Goal: Task Accomplishment & Management: Manage account settings

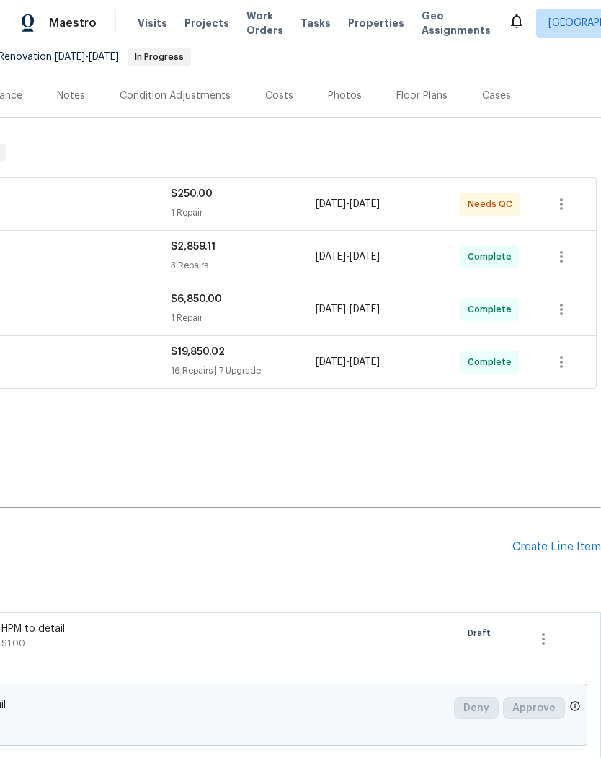
scroll to position [144, 213]
click at [550, 640] on icon "button" at bounding box center [543, 638] width 17 height 17
click at [564, 643] on li "Cancel" at bounding box center [554, 639] width 56 height 24
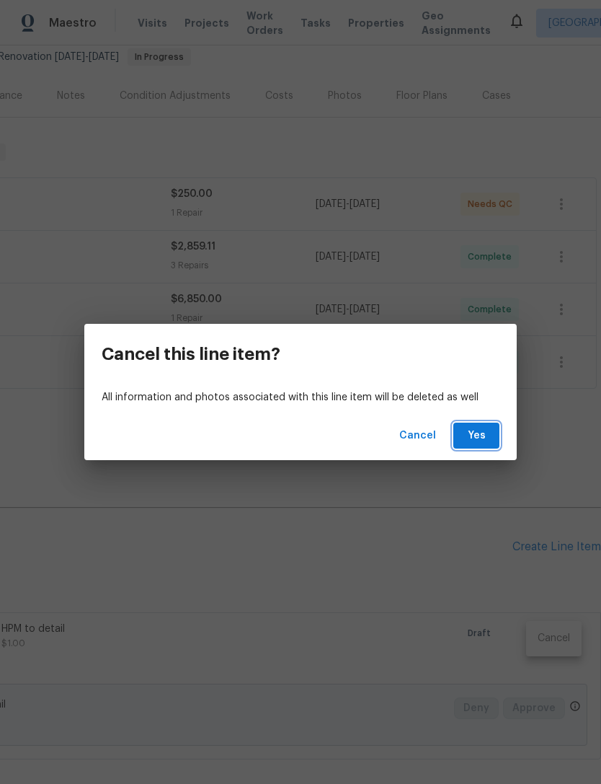
click at [485, 427] on span "Yes" at bounding box center [476, 436] width 23 height 18
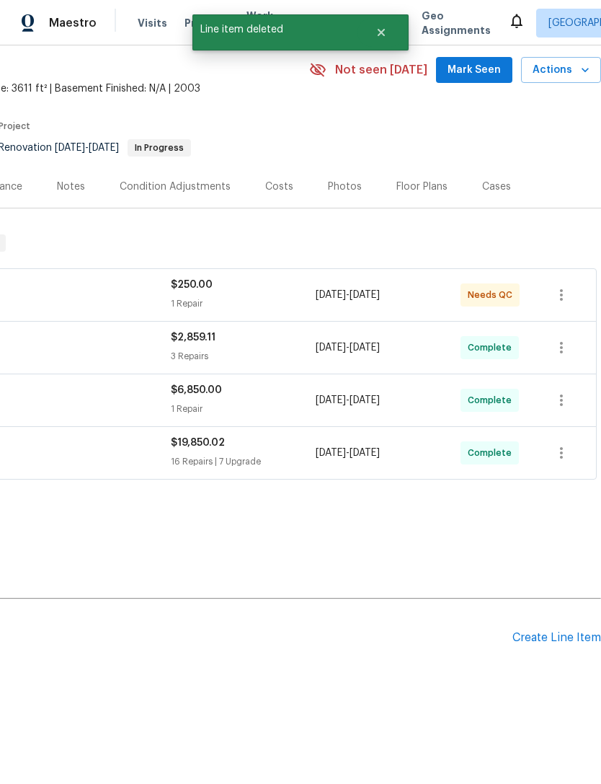
scroll to position [6, 213]
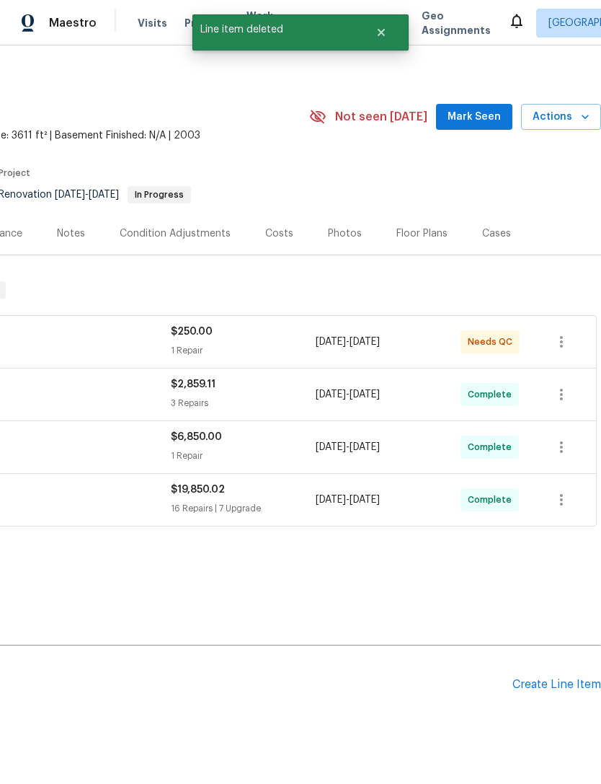
click at [544, 686] on div "Create Line Item" at bounding box center [557, 685] width 89 height 14
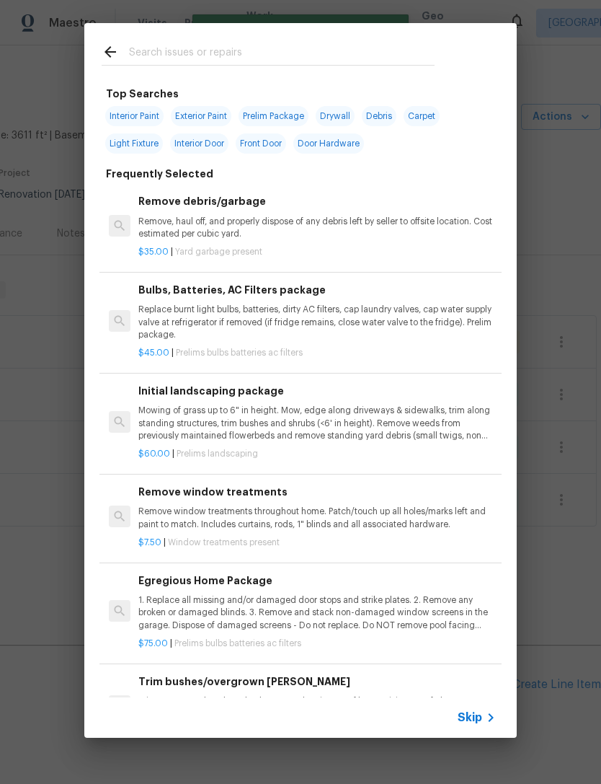
click at [254, 45] on input "text" at bounding box center [282, 54] width 306 height 22
type input "Window"
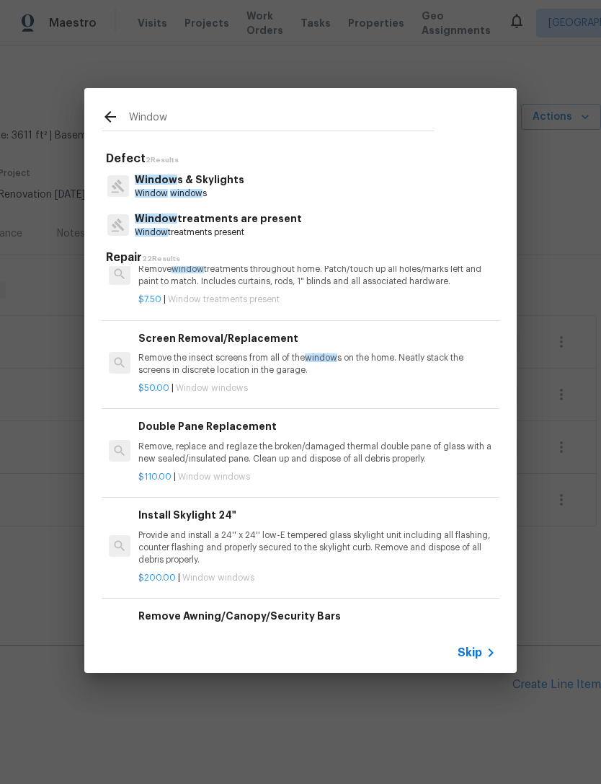
scroll to position [441, 0]
click at [338, 446] on p "Remove, replace and reglaze the broken/damaged thermal double pane of glass wit…" at bounding box center [317, 452] width 358 height 25
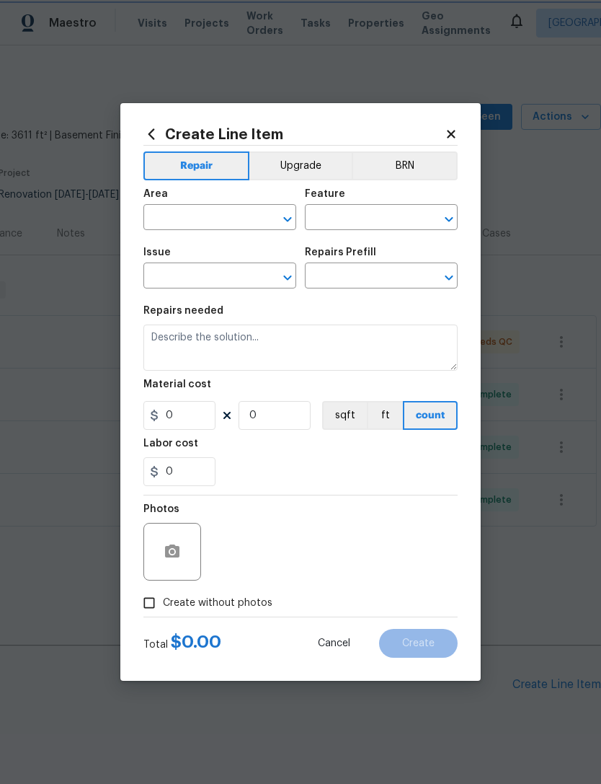
type input "Windows & Skylights"
type textarea "Remove, replace and reglaze the broken/damaged thermal double pane of glass wit…"
type input "1"
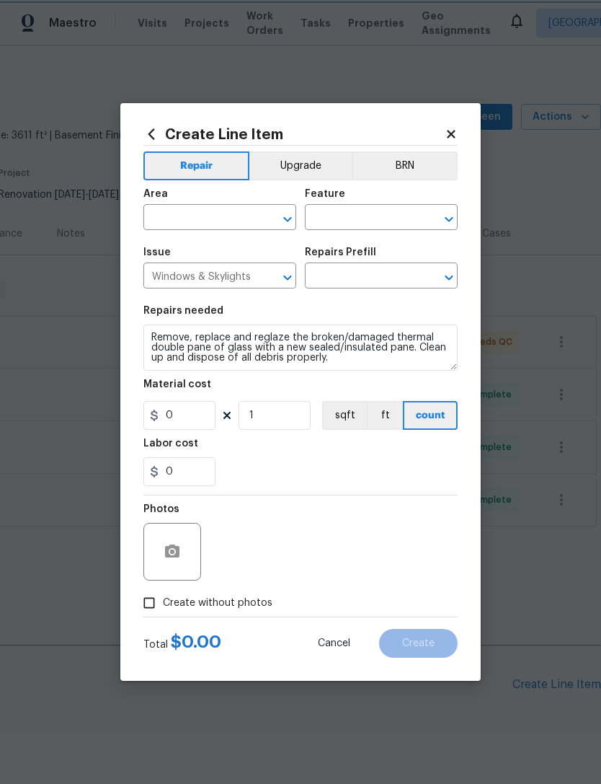
type input "Double Pane Replacement $110.00"
type input "110"
click at [288, 417] on input "1" at bounding box center [275, 415] width 72 height 29
type input "2"
click at [195, 477] on input "0" at bounding box center [180, 471] width 72 height 29
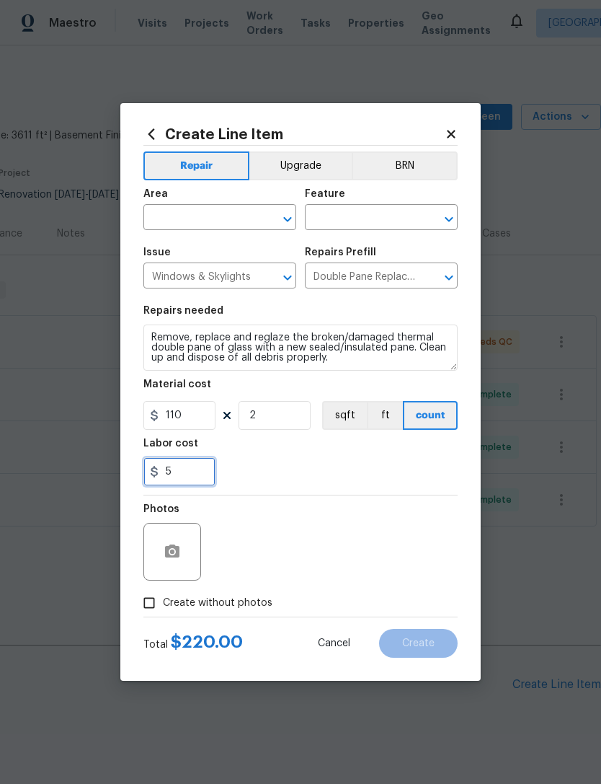
type input "5"
click at [301, 466] on div "5" at bounding box center [301, 471] width 314 height 29
click at [216, 210] on input "text" at bounding box center [200, 219] width 113 height 22
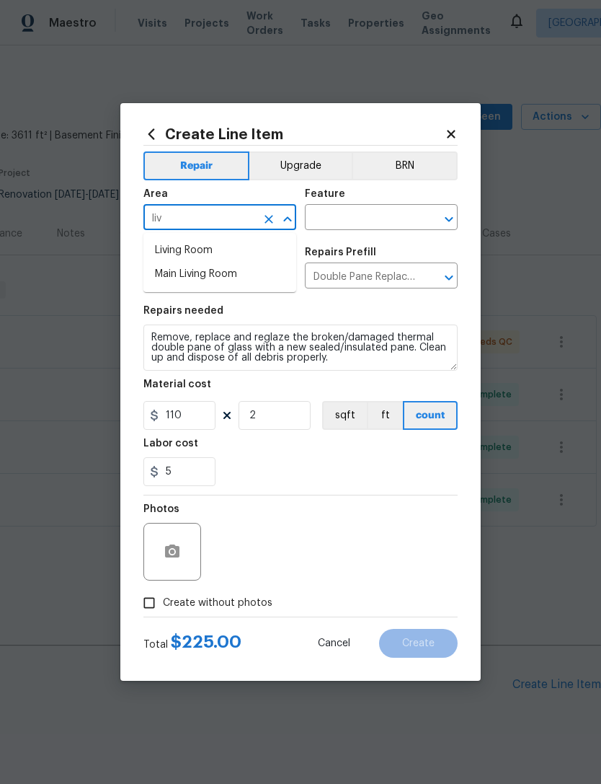
click at [192, 247] on li "Living Room" at bounding box center [220, 251] width 153 height 24
type input "Living Room"
click at [381, 219] on input "text" at bounding box center [361, 219] width 113 height 22
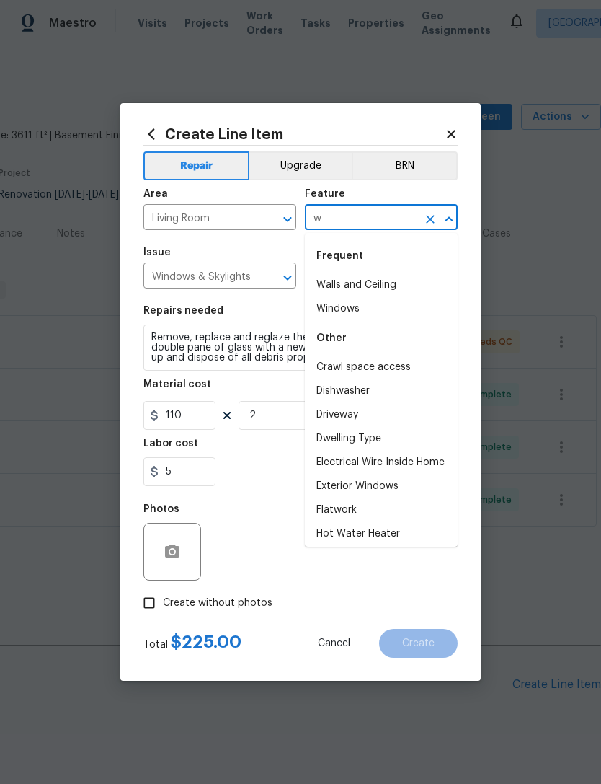
click at [342, 307] on li "Windows" at bounding box center [381, 309] width 153 height 24
type input "Windows"
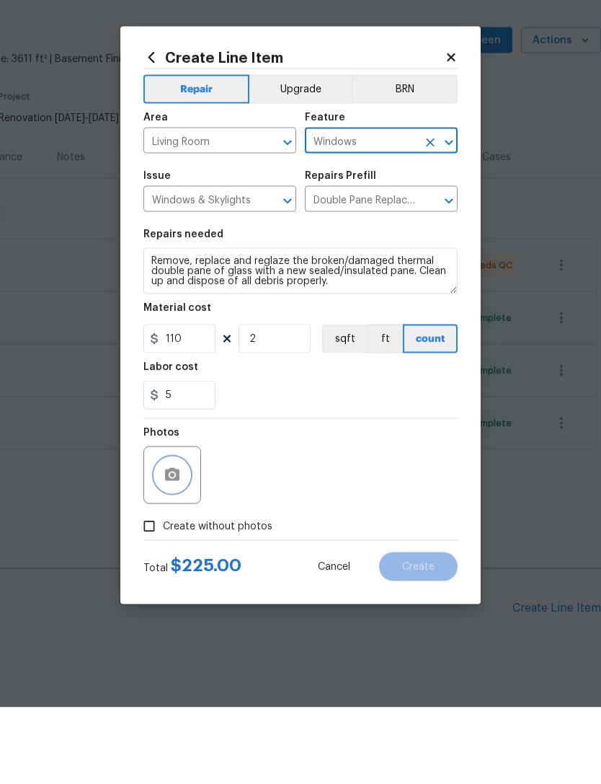
click at [170, 544] on icon "button" at bounding box center [172, 550] width 14 height 13
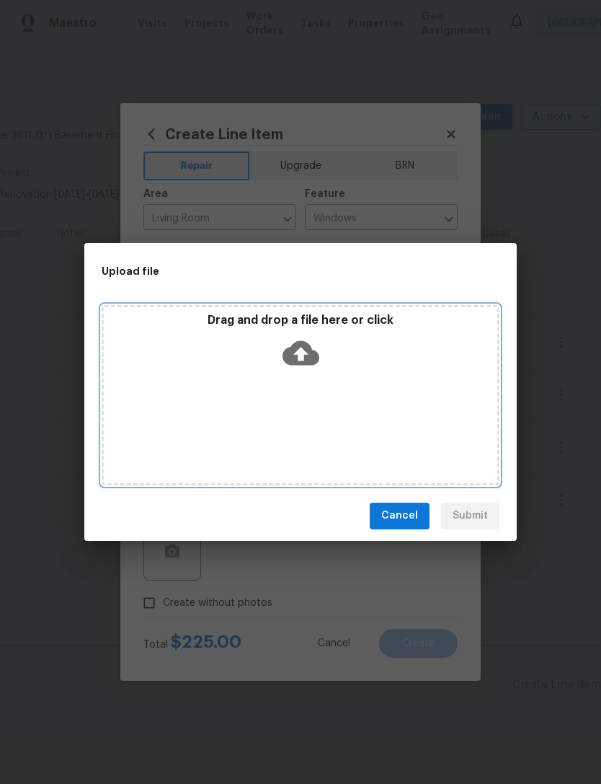
click at [314, 346] on icon at bounding box center [301, 353] width 37 height 37
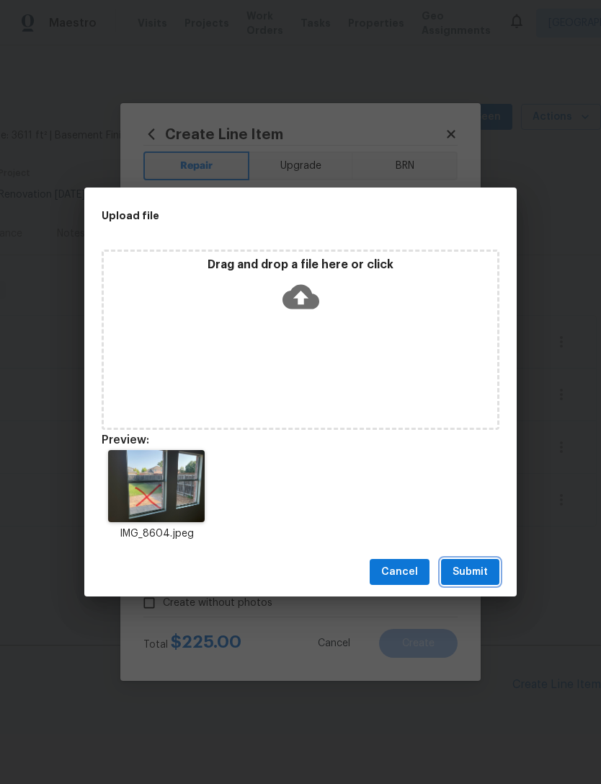
click at [475, 574] on span "Submit" at bounding box center [470, 572] width 35 height 18
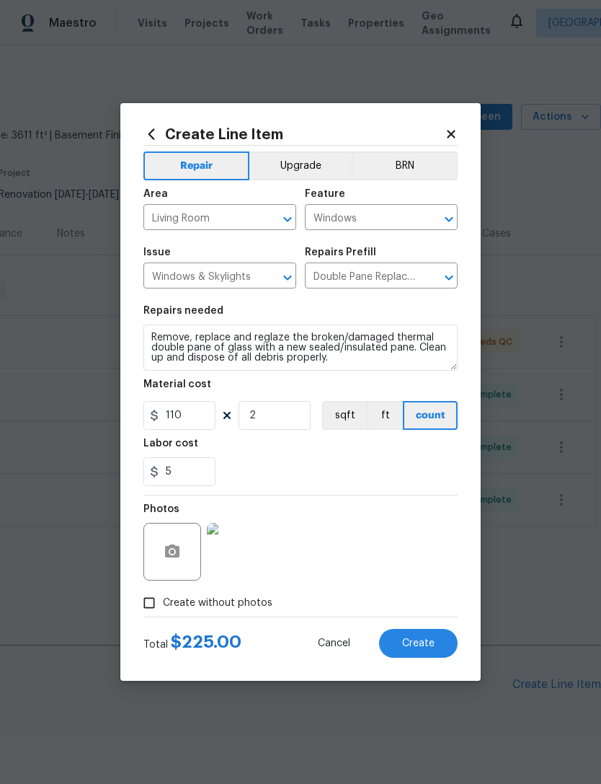
click at [430, 642] on span "Create" at bounding box center [418, 643] width 32 height 11
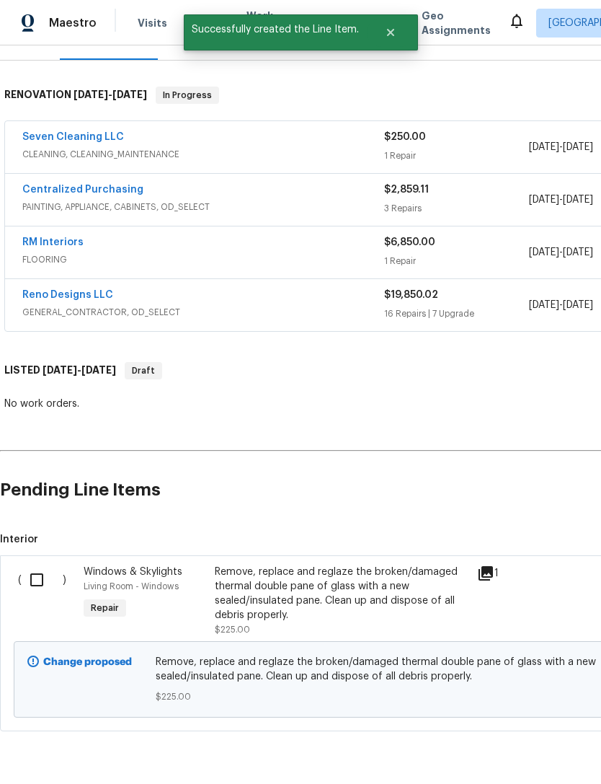
scroll to position [200, 0]
click at [39, 565] on input "checkbox" at bounding box center [42, 580] width 41 height 30
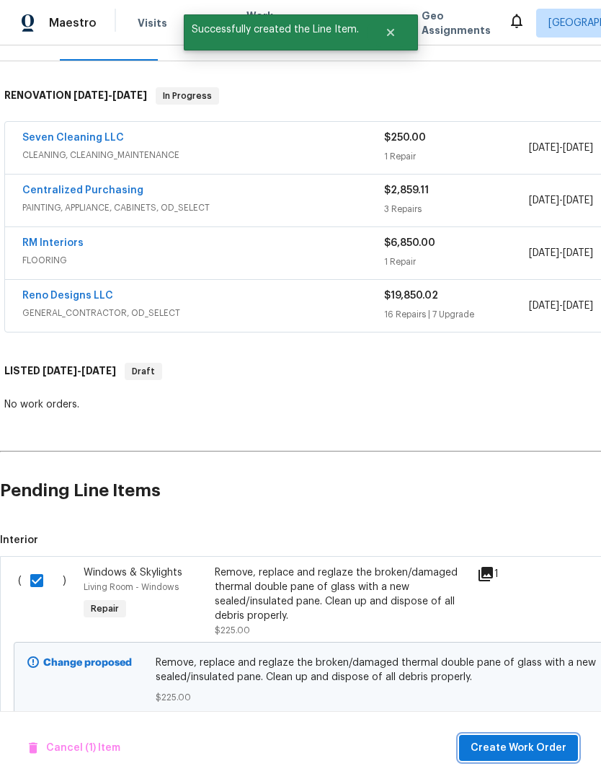
click at [507, 750] on span "Create Work Order" at bounding box center [519, 748] width 96 height 18
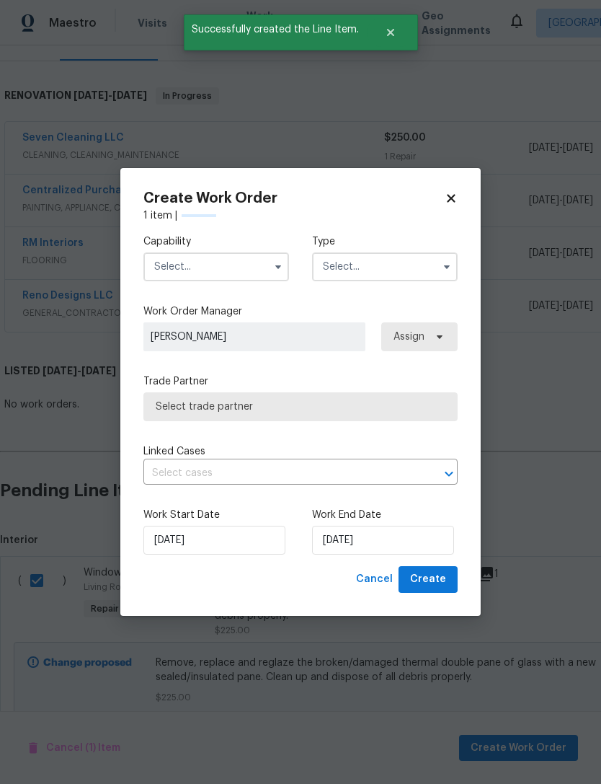
checkbox input "false"
click at [265, 264] on input "text" at bounding box center [217, 266] width 146 height 29
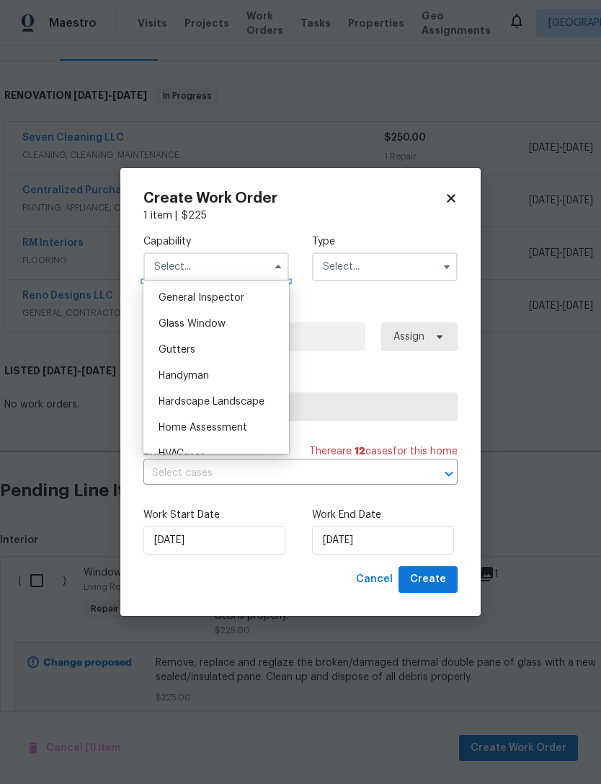
scroll to position [716, 0]
click at [209, 376] on span "Handyman" at bounding box center [184, 374] width 50 height 10
type input "Handyman"
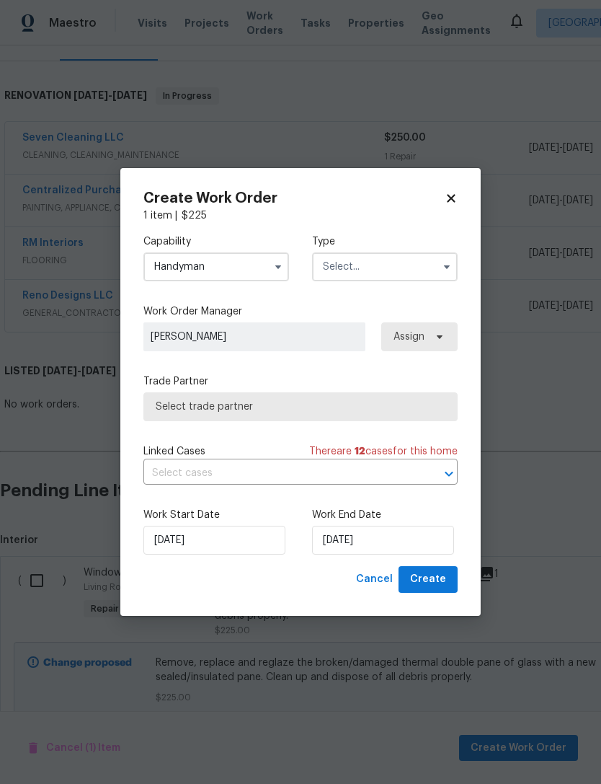
click at [418, 265] on input "text" at bounding box center [385, 266] width 146 height 29
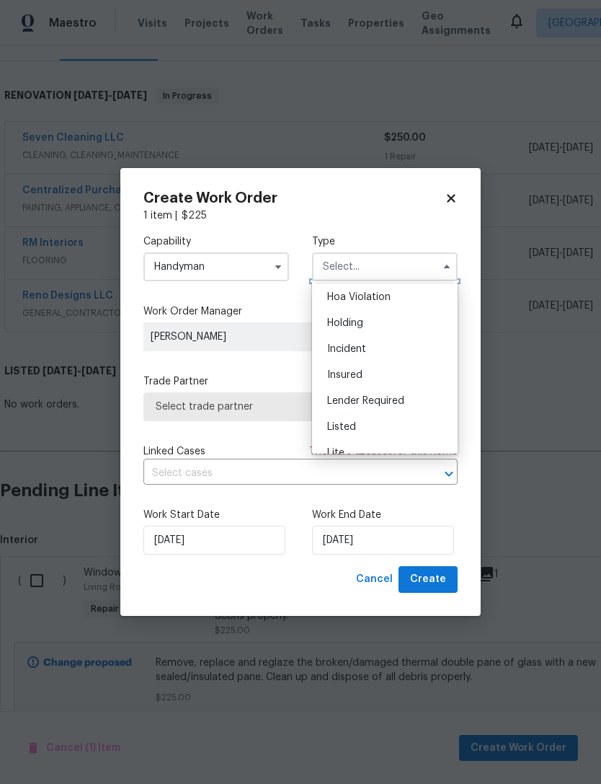
scroll to position [33, 0]
click at [361, 423] on div "Listed" at bounding box center [385, 420] width 138 height 26
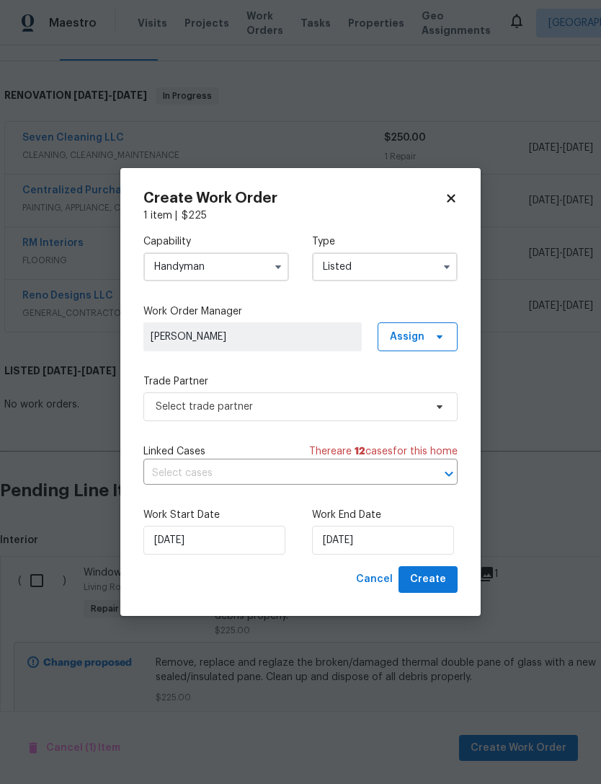
type input "Listed"
click at [433, 338] on span at bounding box center [438, 337] width 16 height 12
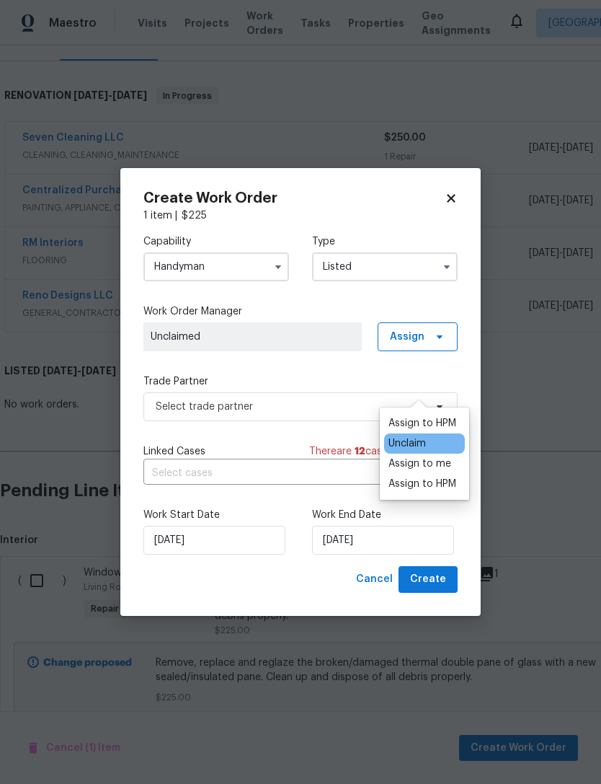
click at [438, 456] on div "Assign to me" at bounding box center [420, 463] width 63 height 14
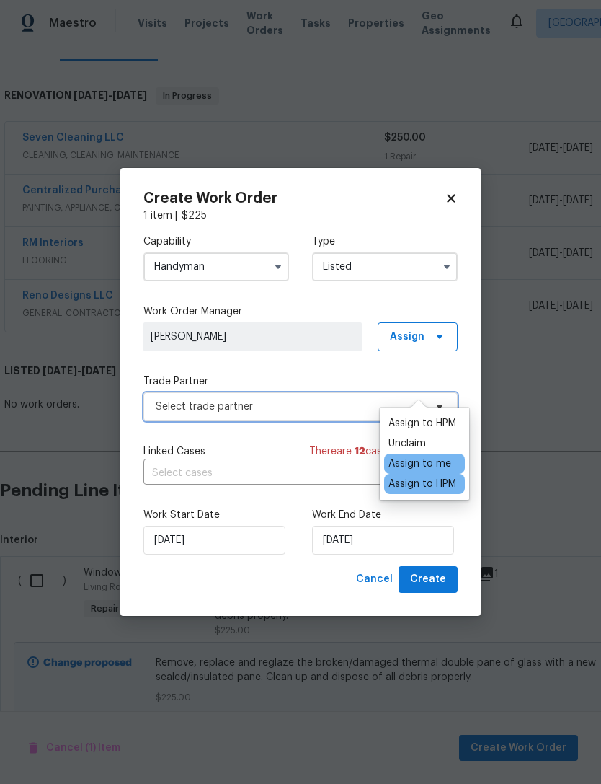
click at [336, 412] on span "Select trade partner" at bounding box center [290, 407] width 269 height 14
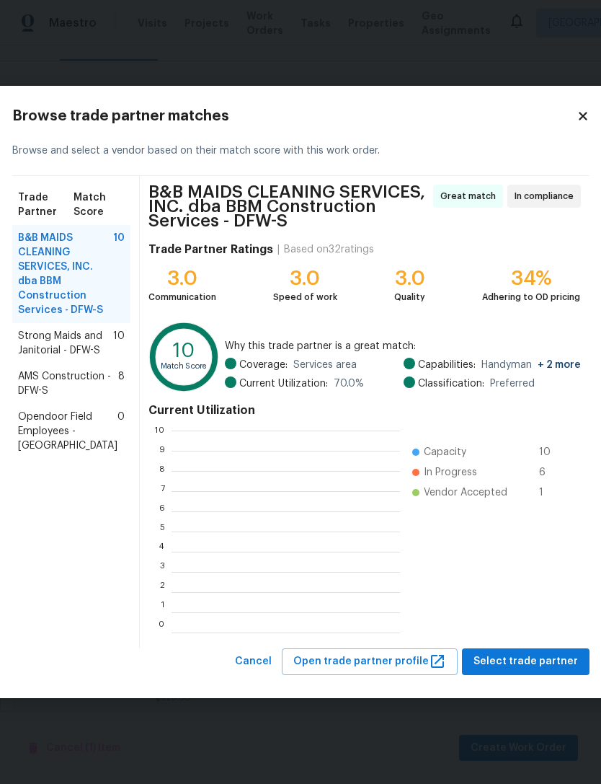
scroll to position [202, 229]
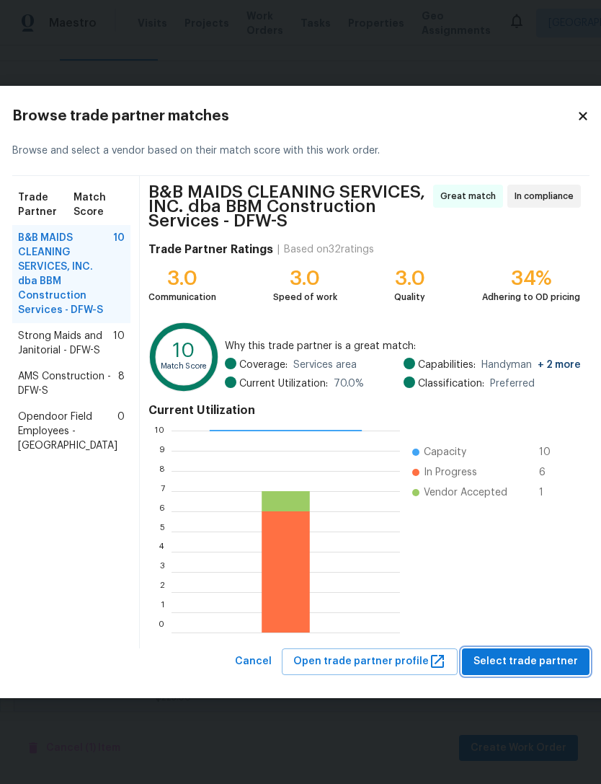
click at [537, 656] on span "Select trade partner" at bounding box center [526, 662] width 105 height 18
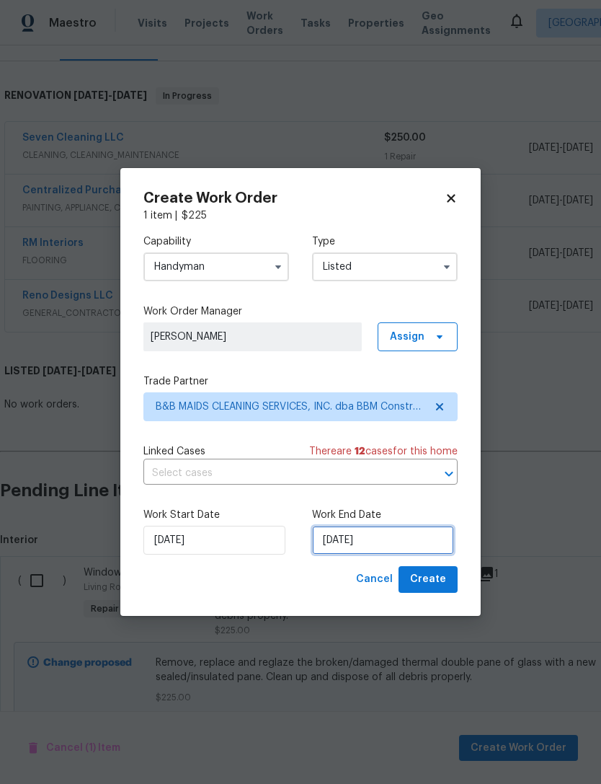
click at [399, 542] on input "[DATE]" at bounding box center [383, 540] width 142 height 29
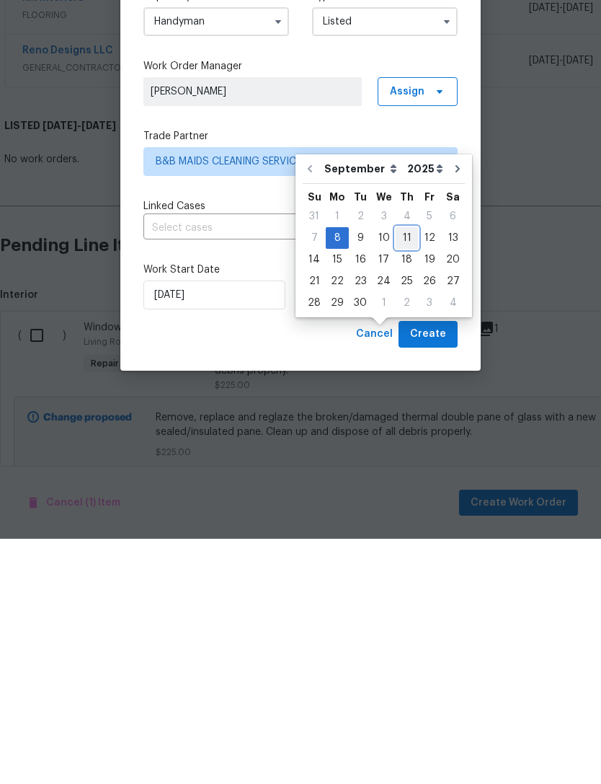
click at [409, 473] on div "11" at bounding box center [407, 483] width 22 height 20
type input "[DATE]"
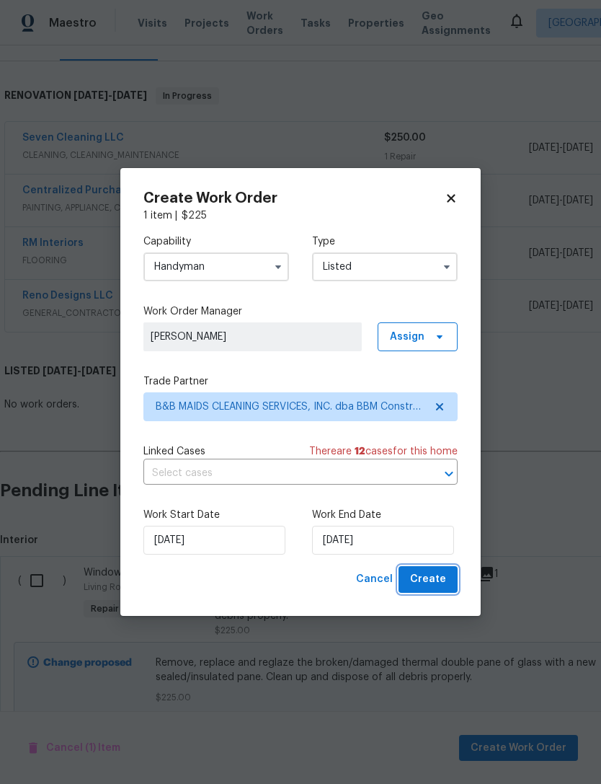
click at [430, 577] on span "Create" at bounding box center [428, 579] width 36 height 18
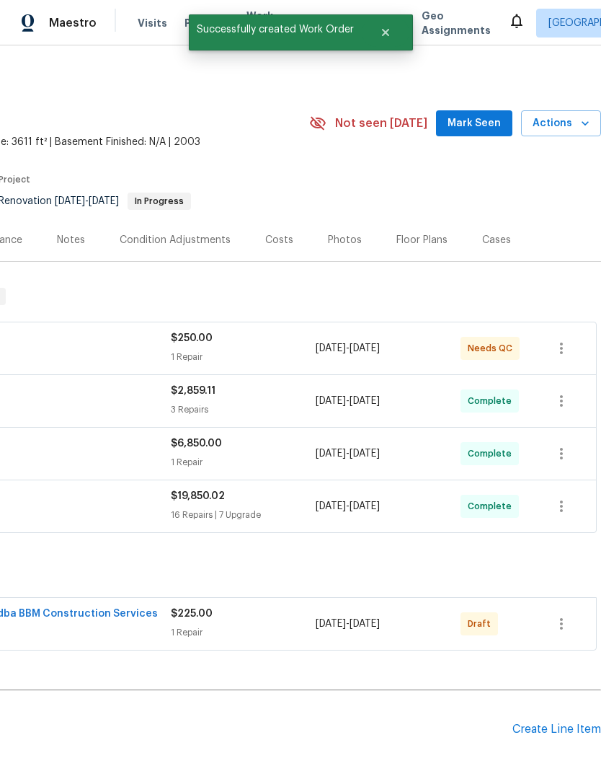
scroll to position [0, 213]
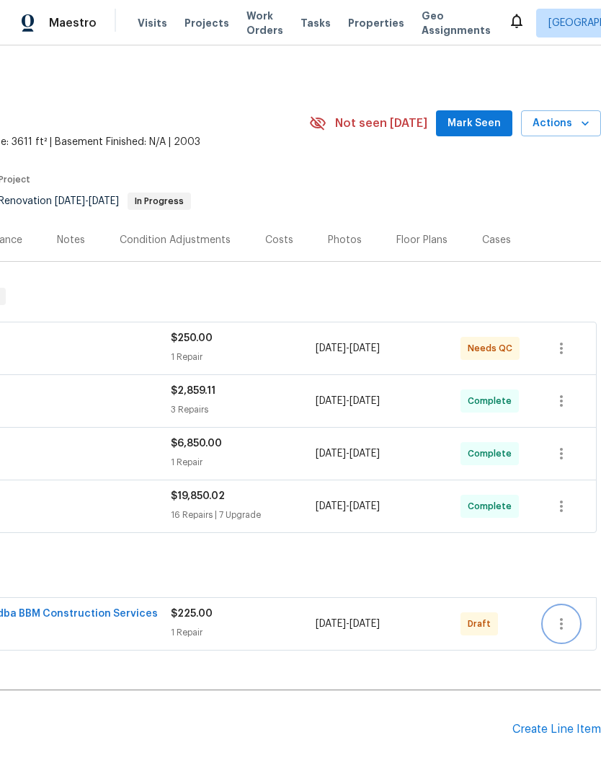
click at [560, 615] on icon "button" at bounding box center [561, 623] width 17 height 17
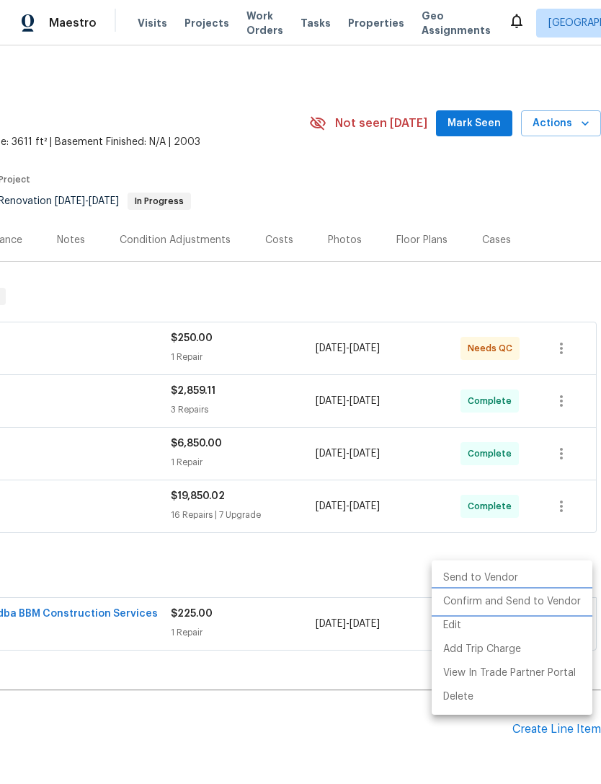
click at [534, 604] on li "Confirm and Send to Vendor" at bounding box center [512, 602] width 161 height 24
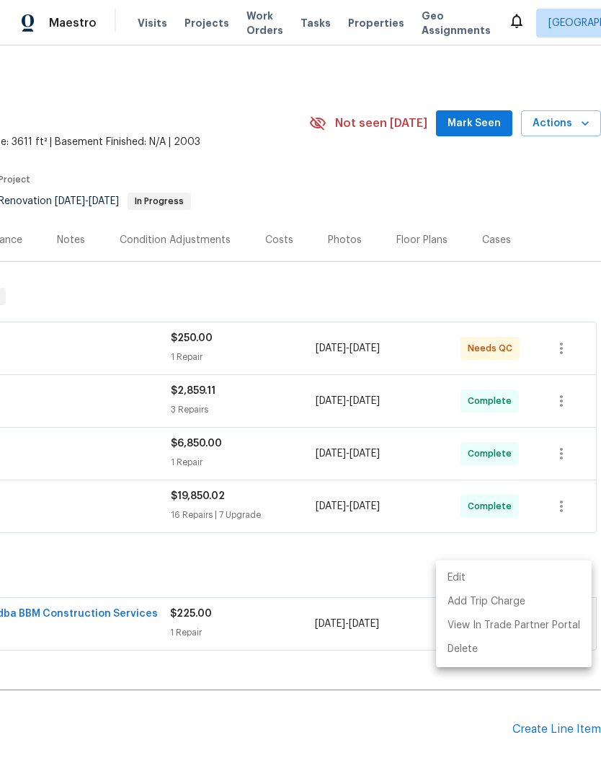
click at [106, 566] on div at bounding box center [300, 392] width 601 height 784
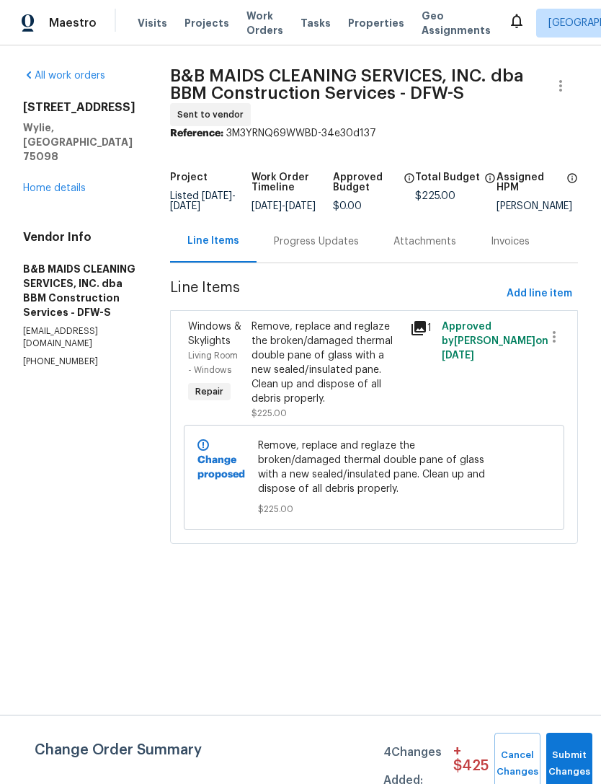
click at [337, 249] on div "Progress Updates" at bounding box center [316, 241] width 85 height 14
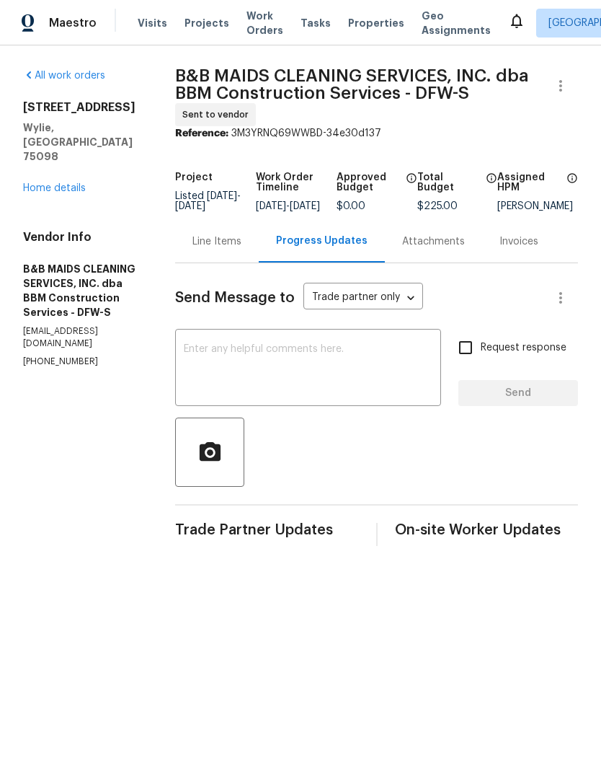
click at [350, 368] on textarea at bounding box center [308, 369] width 249 height 50
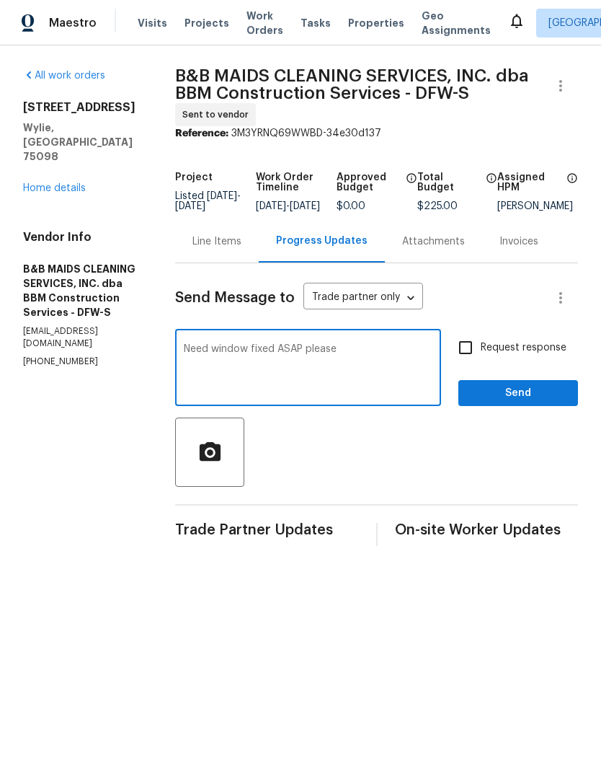
type textarea "Need window fixed ASAP please"
click at [476, 350] on input "Request response" at bounding box center [466, 347] width 30 height 30
checkbox input "true"
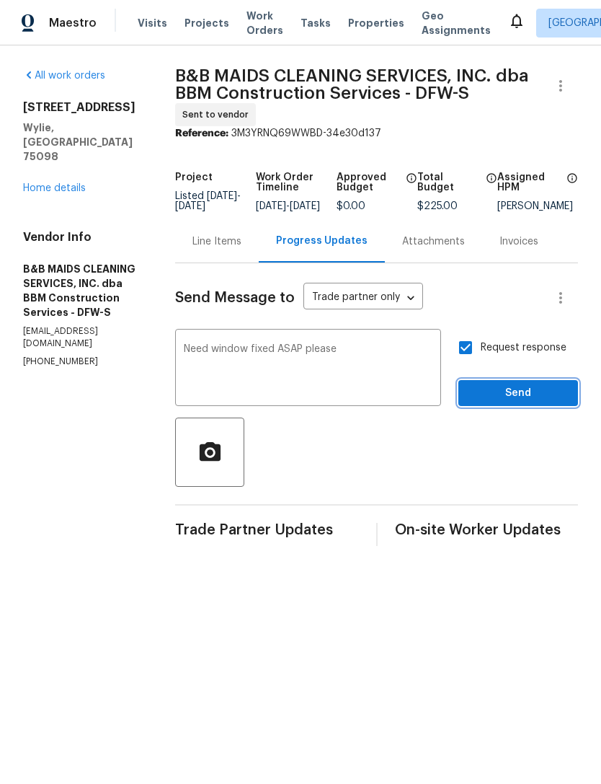
click at [526, 400] on span "Send" at bounding box center [518, 393] width 97 height 18
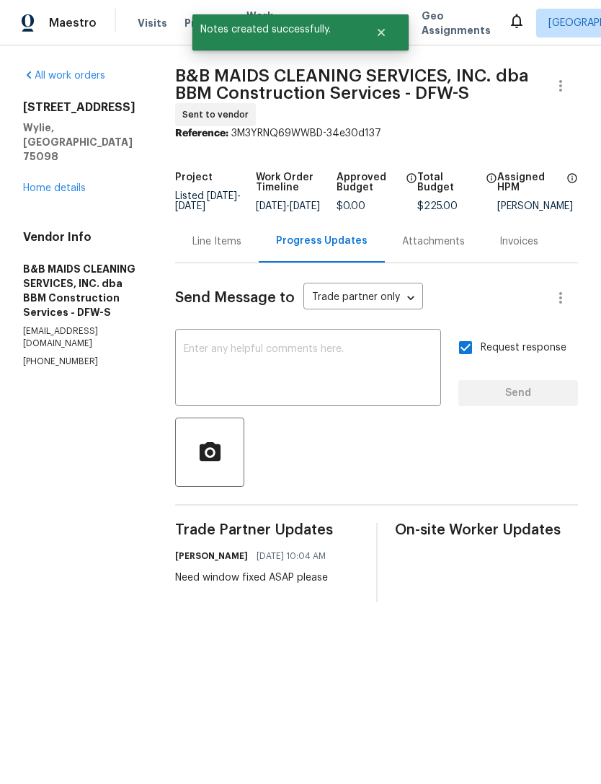
click at [35, 183] on link "Home details" at bounding box center [54, 188] width 63 height 10
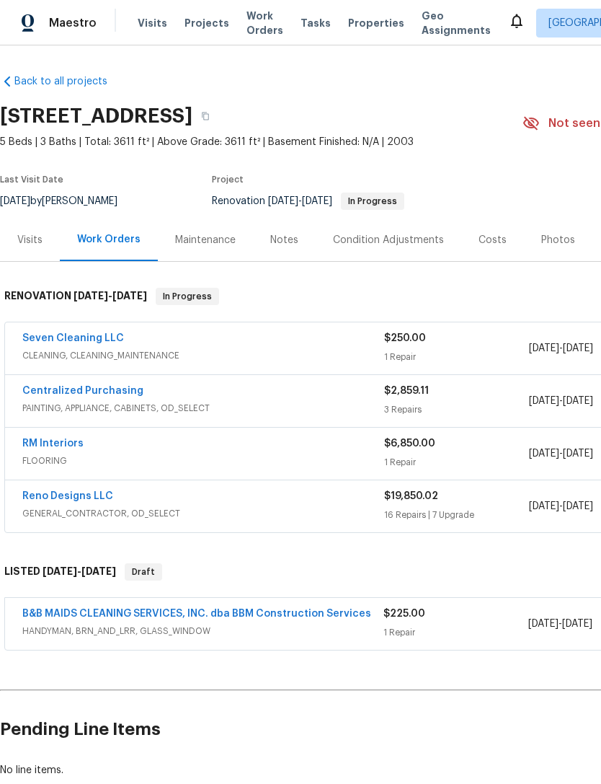
click at [34, 445] on link "RM Interiors" at bounding box center [52, 443] width 61 height 10
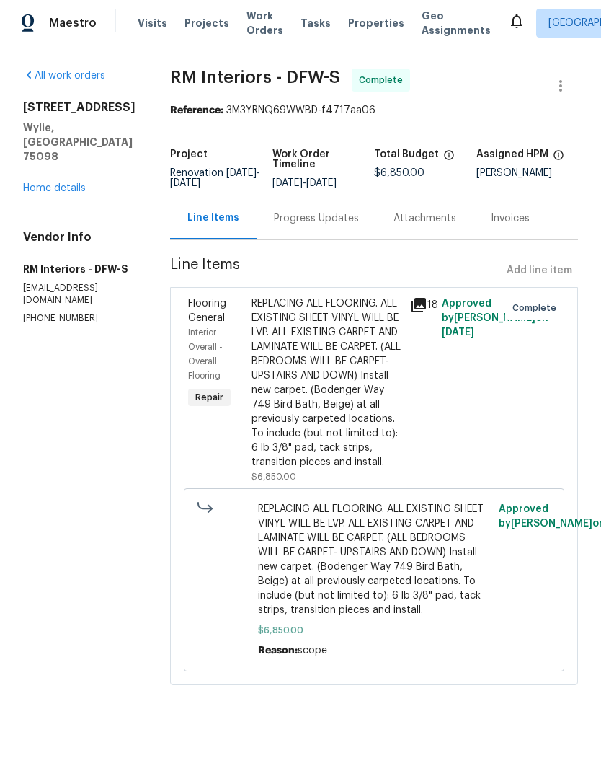
click at [317, 219] on div "Progress Updates" at bounding box center [316, 218] width 85 height 14
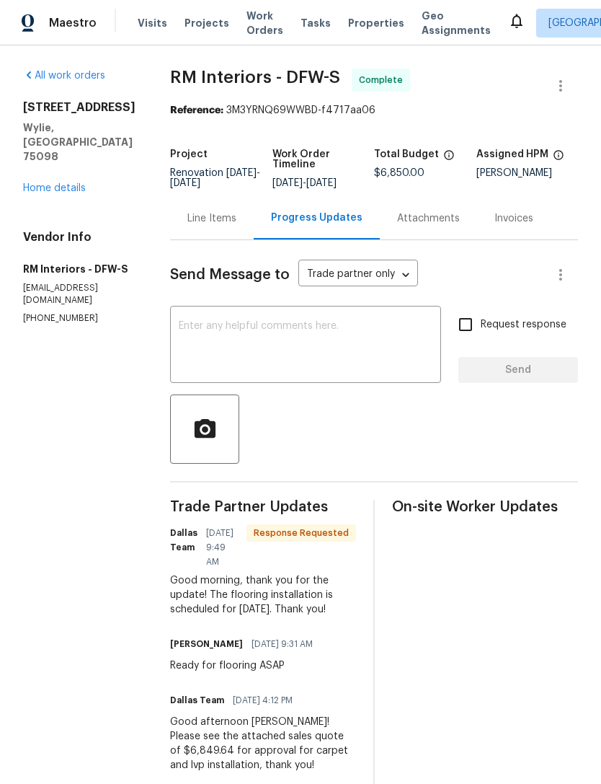
click at [352, 327] on textarea at bounding box center [306, 346] width 254 height 50
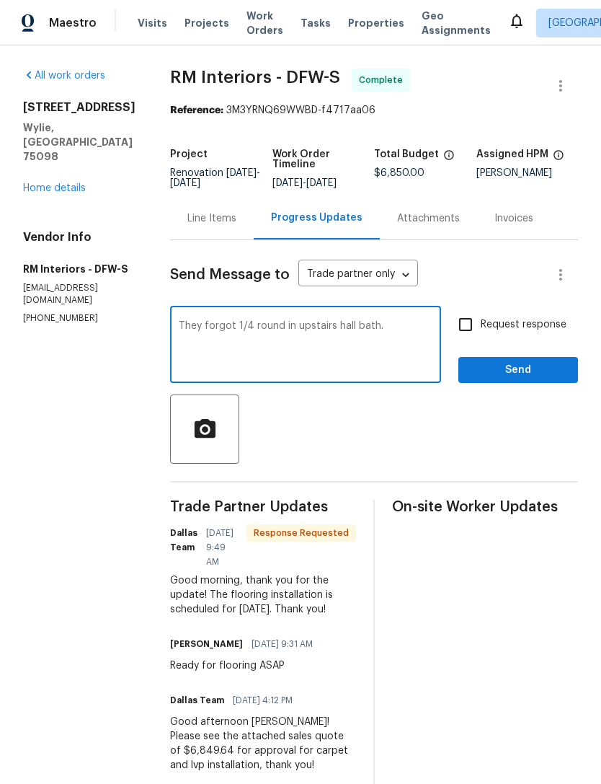
type textarea "They forgot 1/4 round in upstairs hall bath."
click at [475, 332] on input "Request response" at bounding box center [466, 324] width 30 height 30
checkbox input "true"
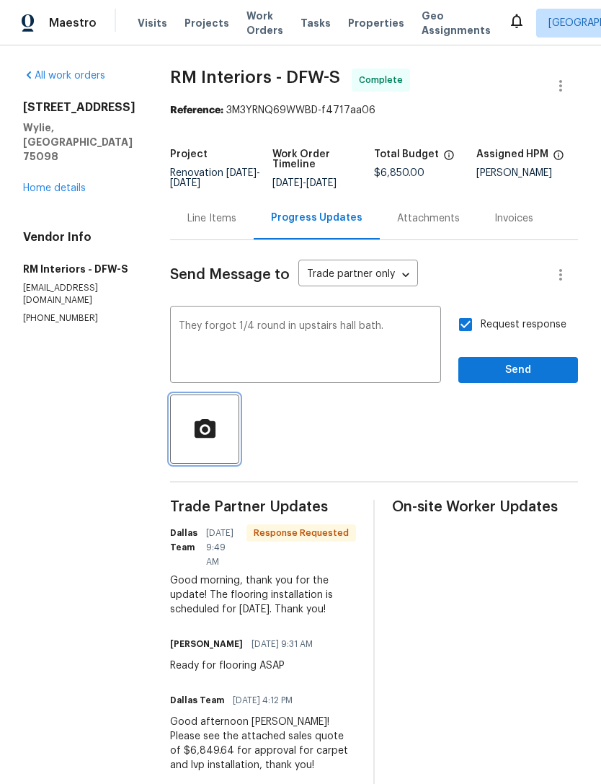
click at [215, 436] on icon "button" at bounding box center [204, 427] width 21 height 19
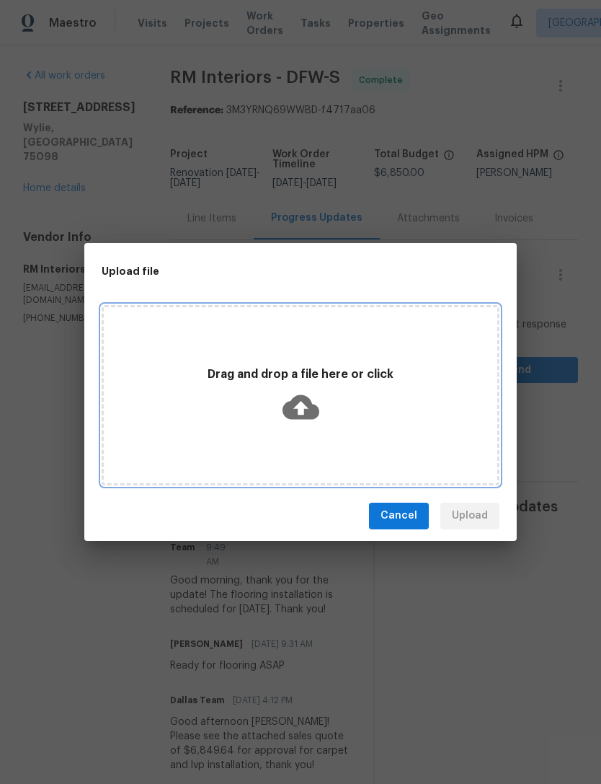
click at [300, 410] on icon at bounding box center [301, 407] width 37 height 37
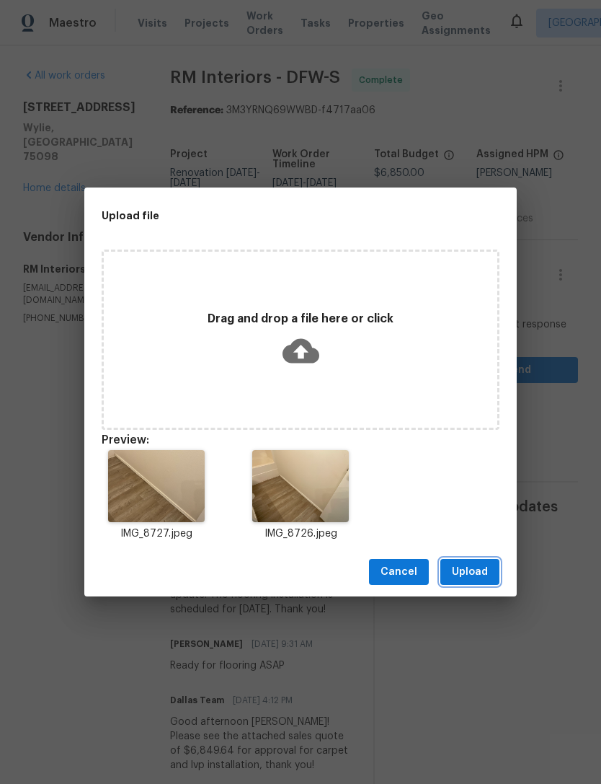
click at [477, 568] on span "Upload" at bounding box center [470, 572] width 36 height 18
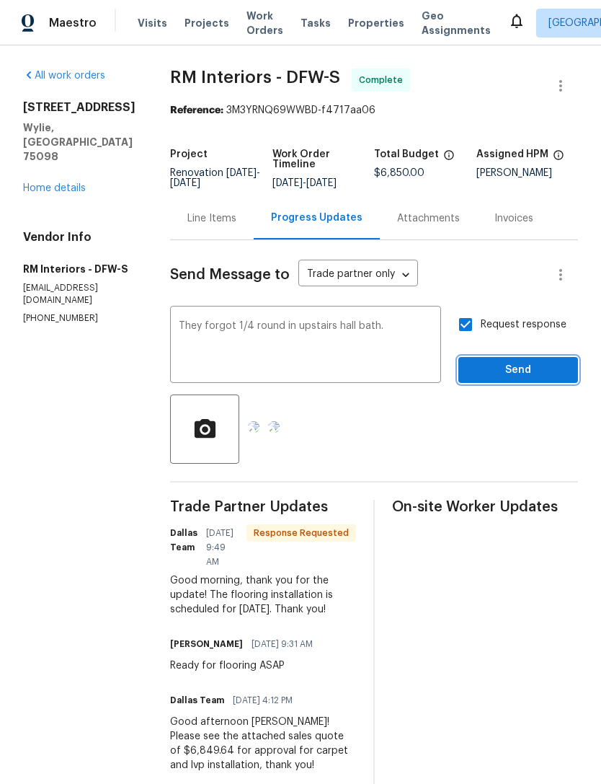
click at [544, 362] on span "Send" at bounding box center [518, 370] width 97 height 18
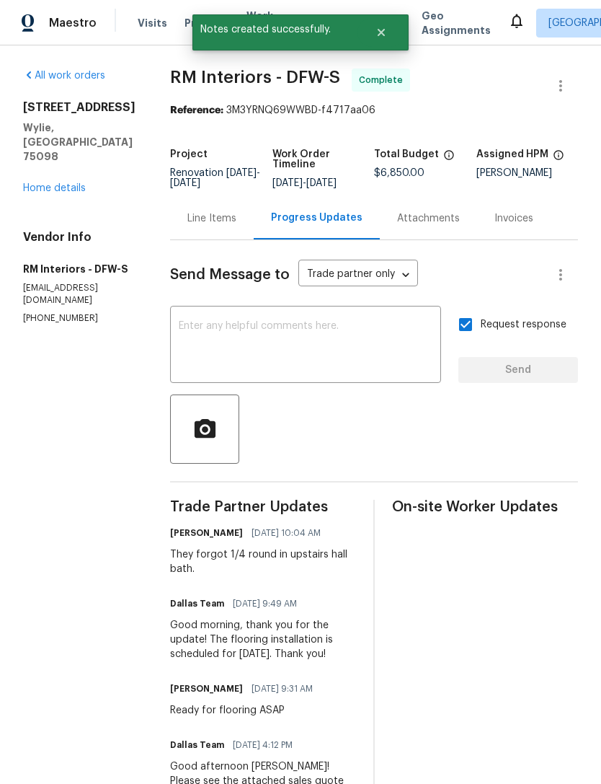
click at [39, 183] on link "Home details" at bounding box center [54, 188] width 63 height 10
